Goal: Transaction & Acquisition: Purchase product/service

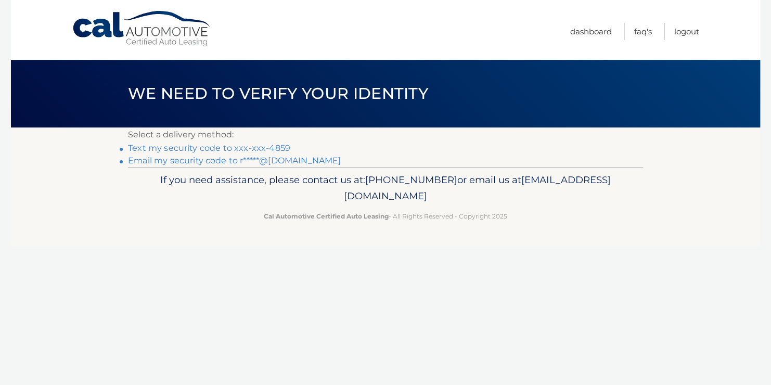
click at [275, 148] on link "Text my security code to xxx-xxx-4859" at bounding box center [209, 148] width 162 height 10
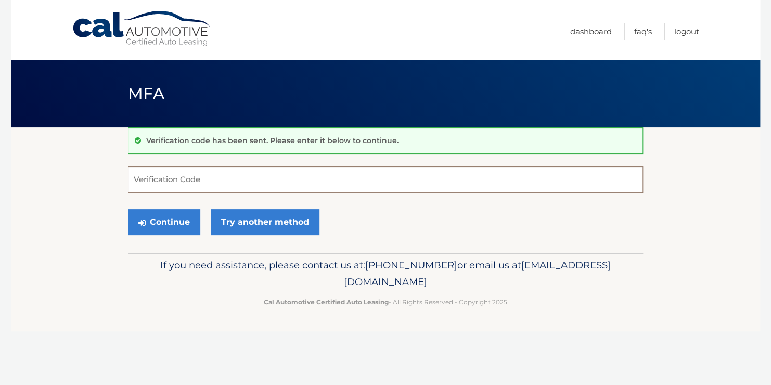
click at [168, 182] on input "Verification Code" at bounding box center [385, 179] width 515 height 26
type input "77"
drag, startPoint x: 168, startPoint y: 182, endPoint x: 104, endPoint y: 179, distance: 64.1
click at [104, 179] on section "Verification code has been sent. Please enter it below to continue. 77 Verifica…" at bounding box center [385, 189] width 749 height 125
type input "997240"
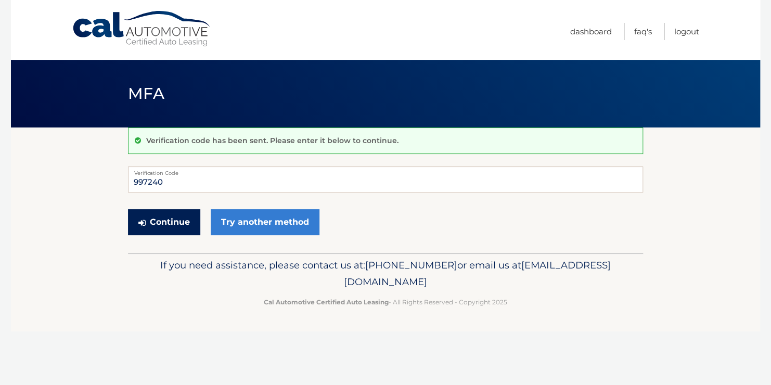
click at [167, 223] on button "Continue" at bounding box center [164, 222] width 72 height 26
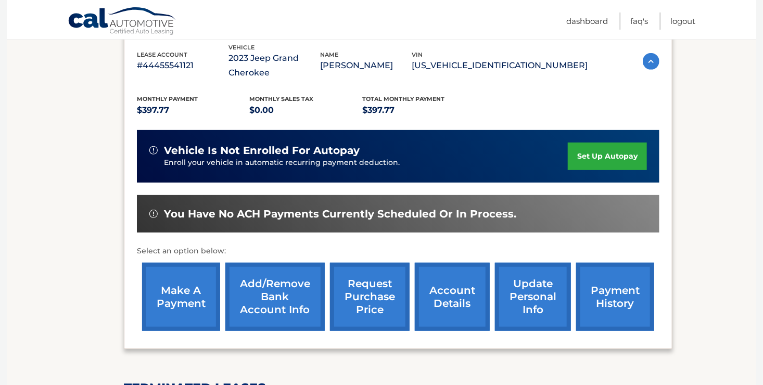
scroll to position [195, 0]
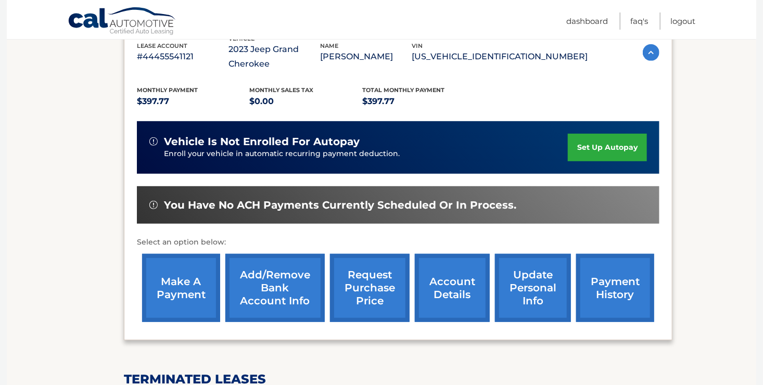
click at [179, 287] on link "make a payment" at bounding box center [181, 288] width 78 height 68
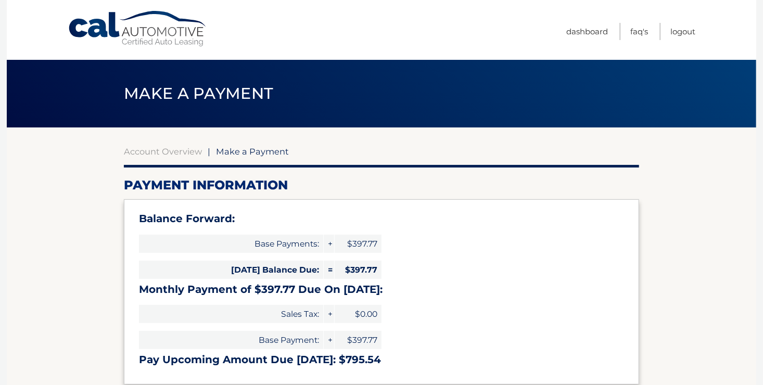
select select "Yjc5MmIxMjctMjc3Yy00ZTM1LTllZjEtMjgzYTMxNGJhYTNk"
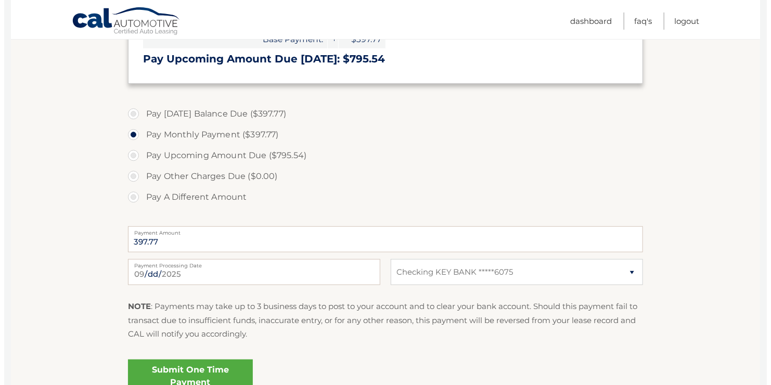
scroll to position [320, 0]
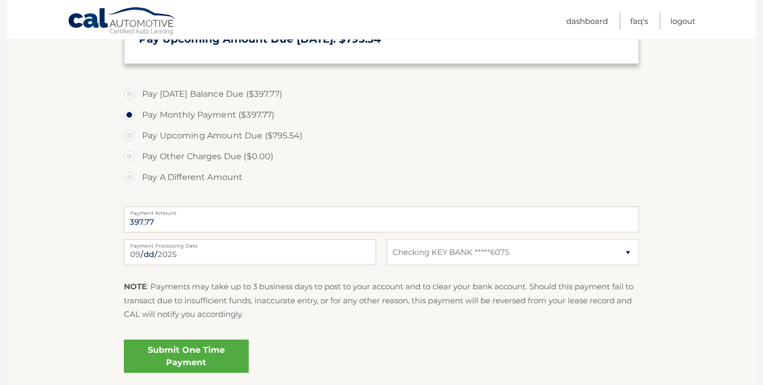
click at [199, 358] on link "Submit One Time Payment" at bounding box center [186, 356] width 125 height 33
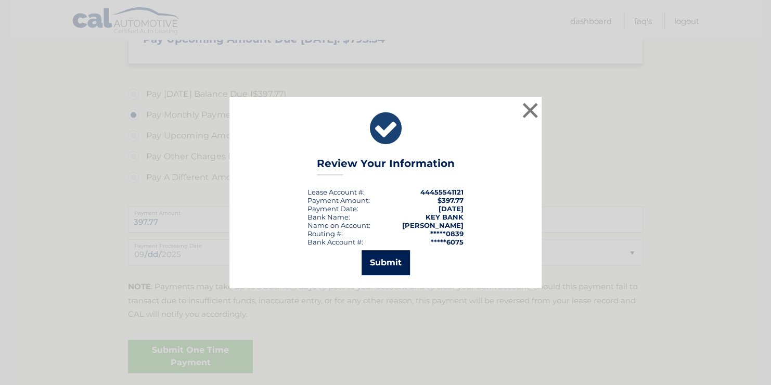
click at [379, 259] on button "Submit" at bounding box center [386, 262] width 48 height 25
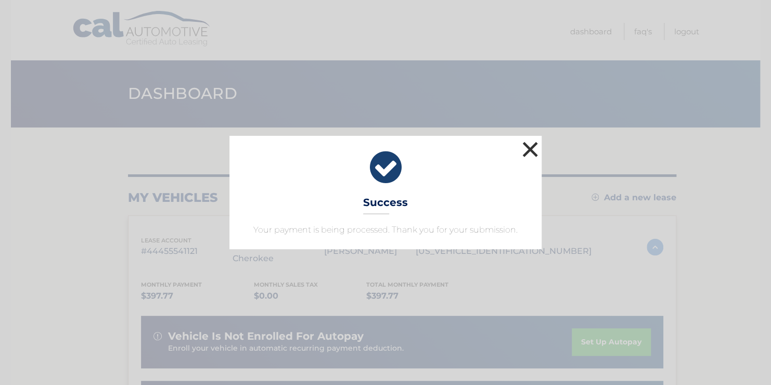
click at [526, 146] on button "×" at bounding box center [530, 149] width 21 height 21
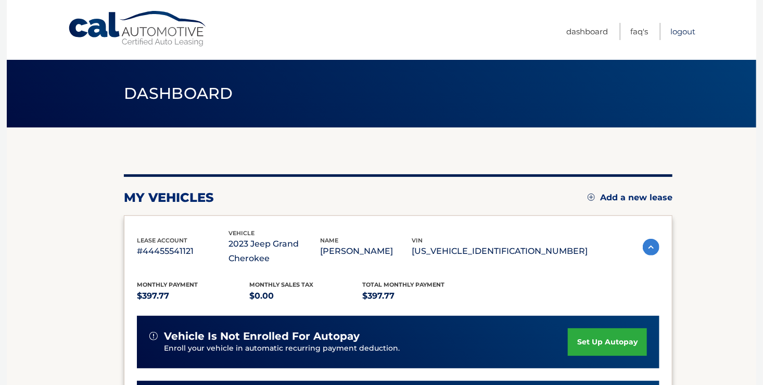
click at [678, 33] on link "Logout" at bounding box center [682, 31] width 25 height 17
